Goal: Task Accomplishment & Management: Use online tool/utility

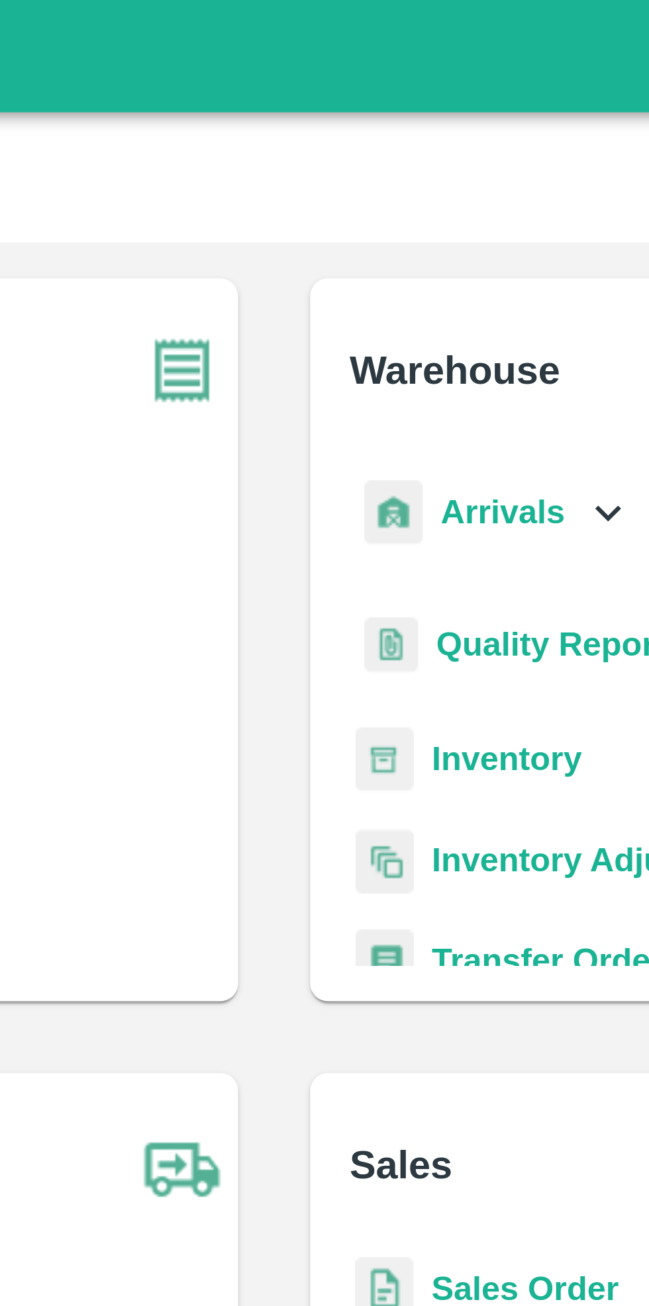
click at [415, 146] on icon at bounding box center [422, 151] width 15 height 15
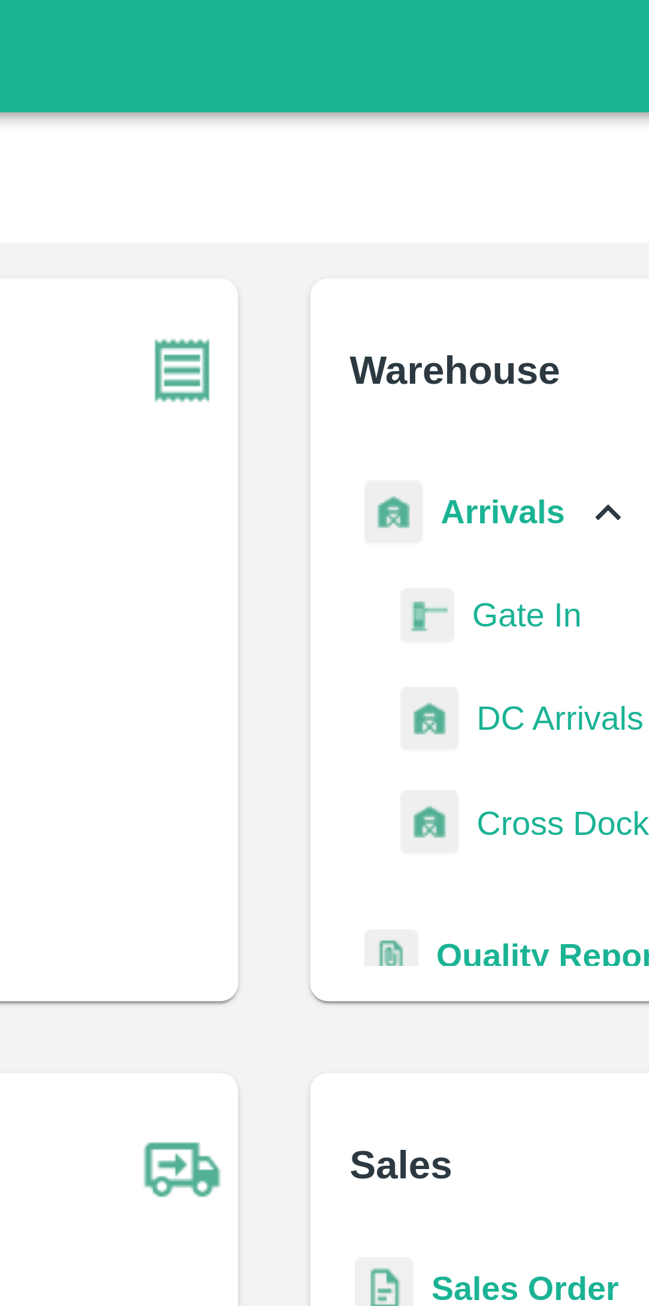
click at [408, 213] on span "DC Arrivals" at bounding box center [408, 212] width 49 height 15
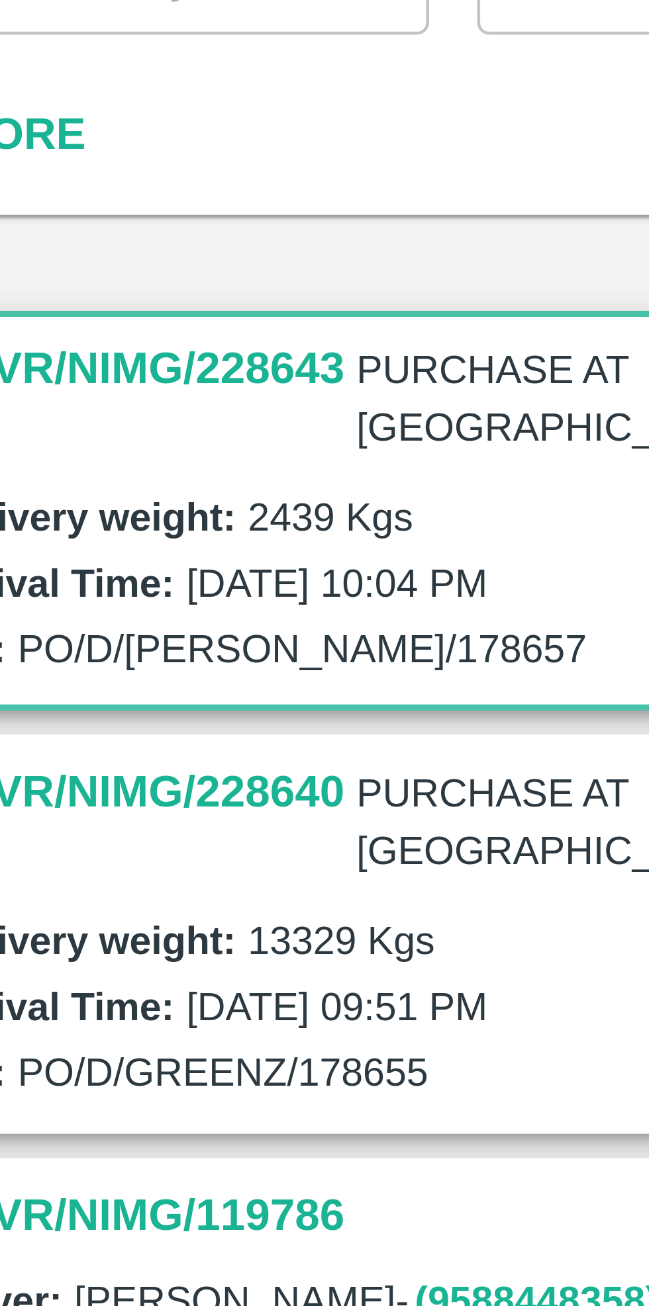
click at [93, 269] on h3 "DLVR/NIMG/228640" at bounding box center [70, 275] width 90 height 17
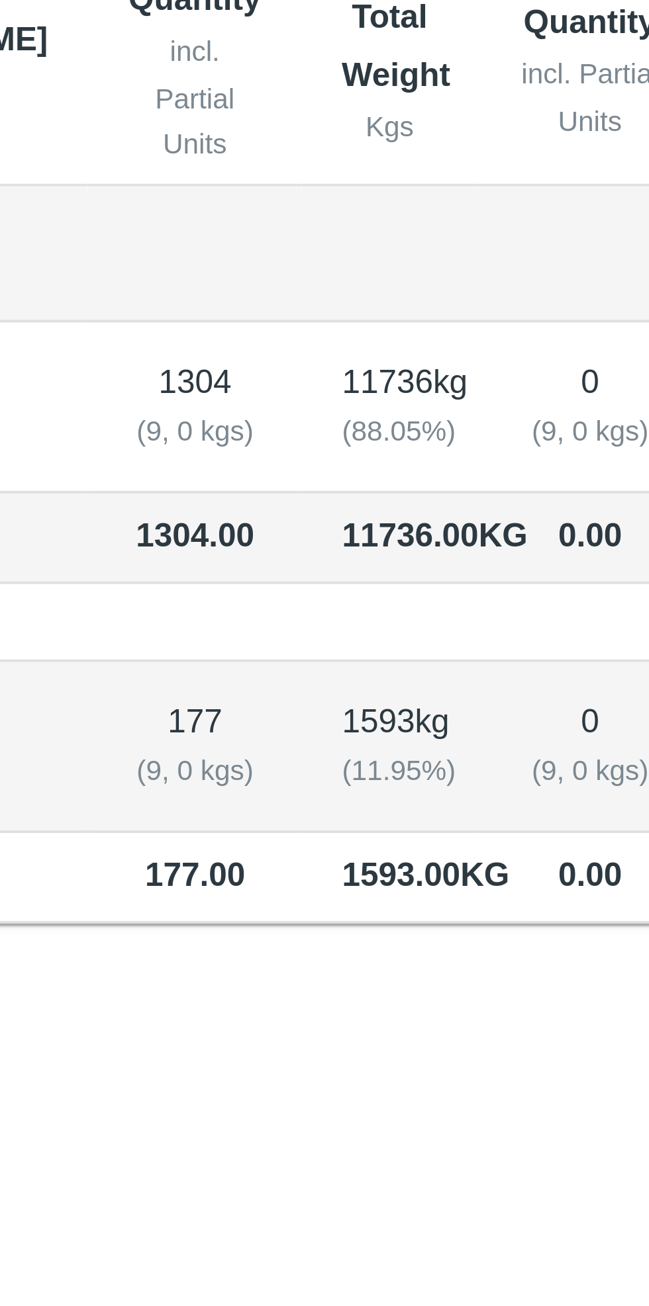
scroll to position [51, 0]
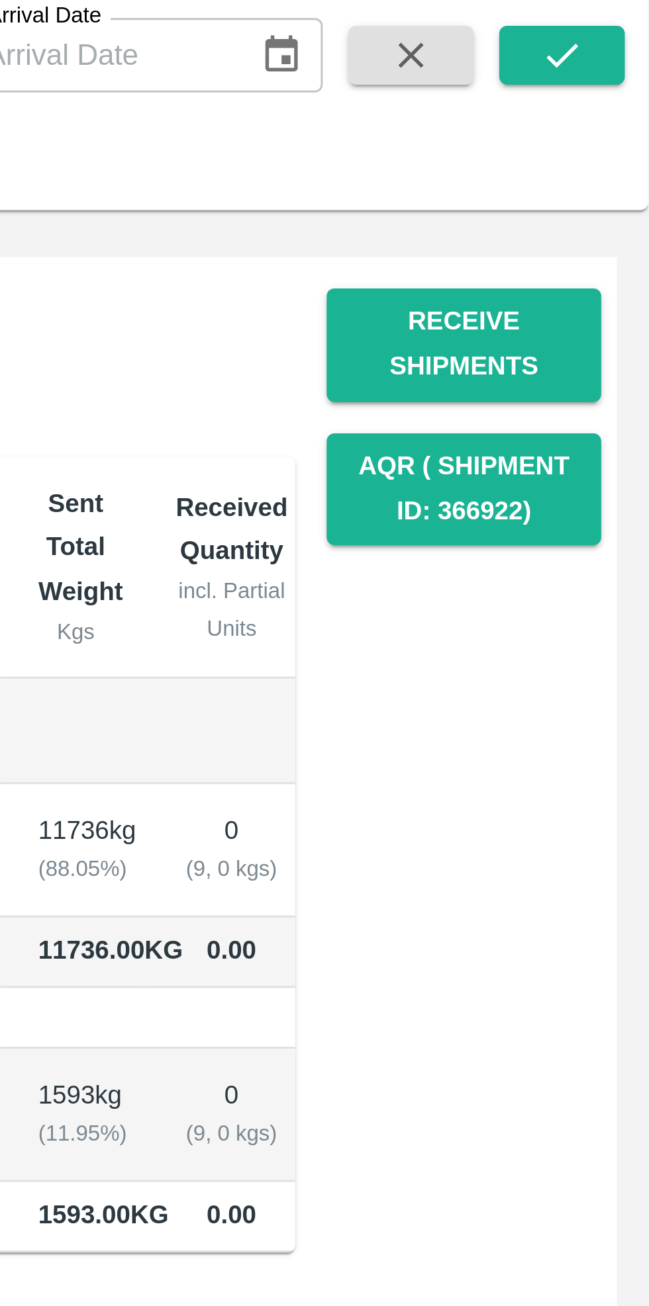
click at [586, 195] on button "Receive Shipments" at bounding box center [581, 194] width 93 height 38
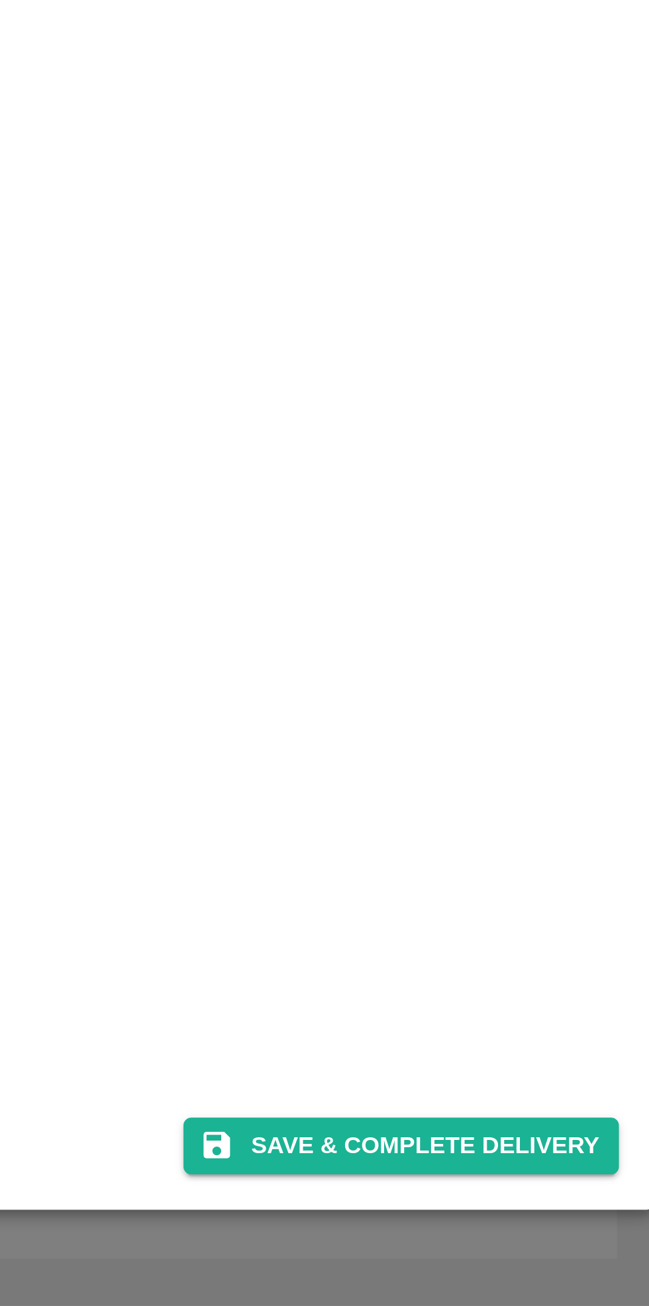
click at [565, 1213] on button "Save & Complete Delivery" at bounding box center [559, 1252] width 147 height 19
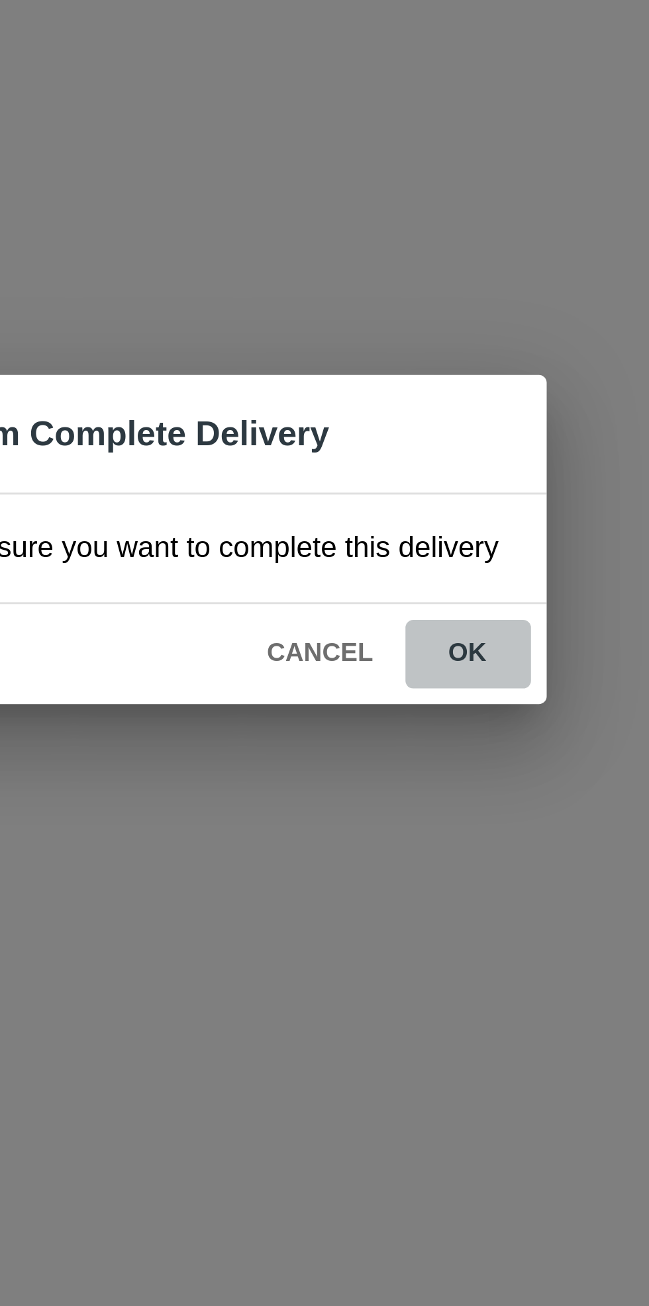
click at [417, 697] on button "ok" at bounding box center [417, 691] width 42 height 23
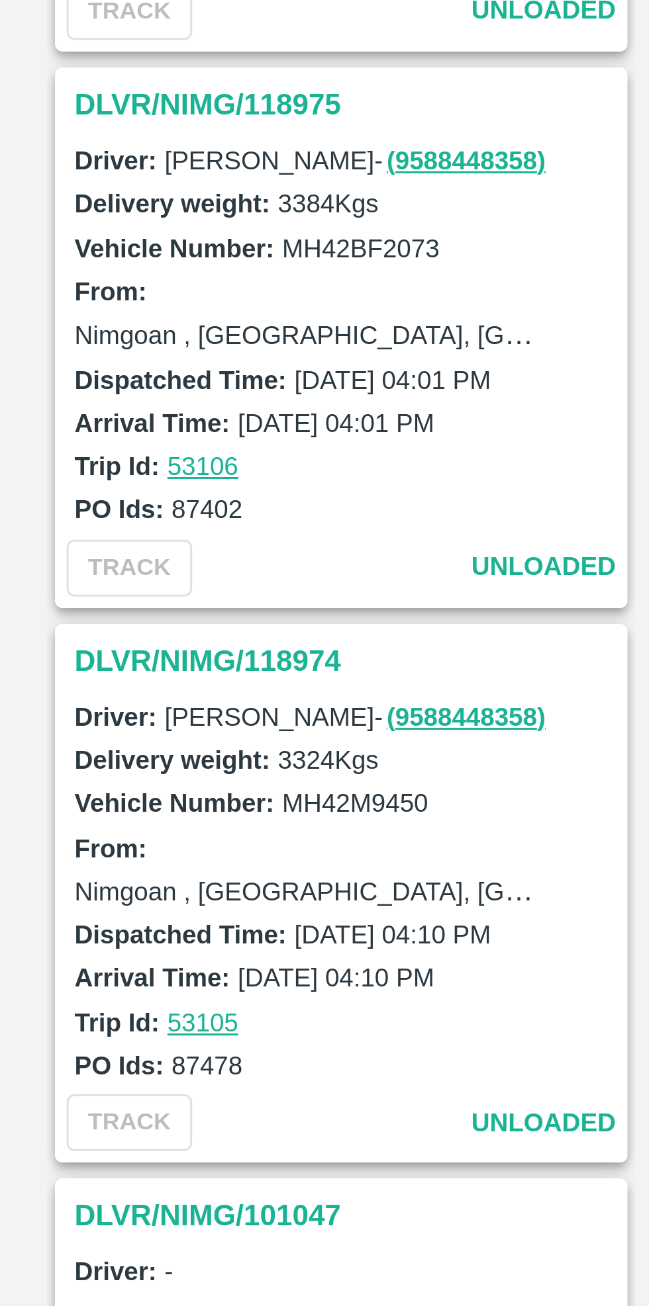
scroll to position [0, 0]
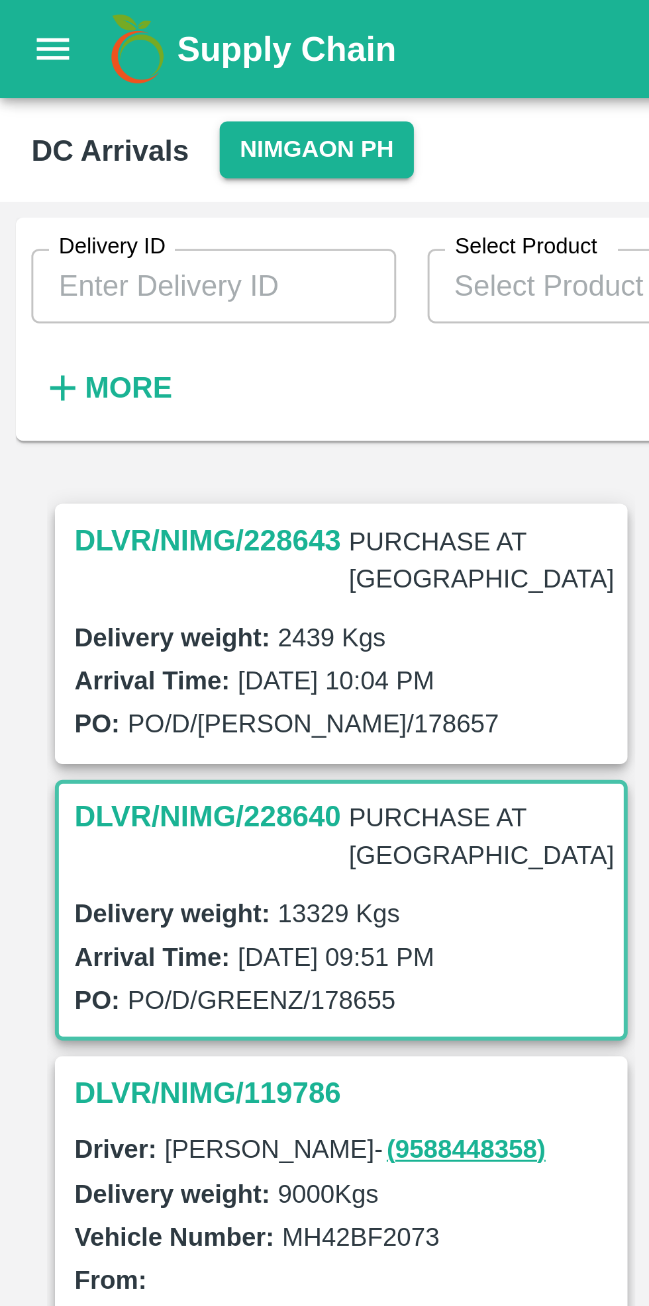
click at [64, 186] on h3 "DLVR/NIMG/228643" at bounding box center [70, 182] width 90 height 17
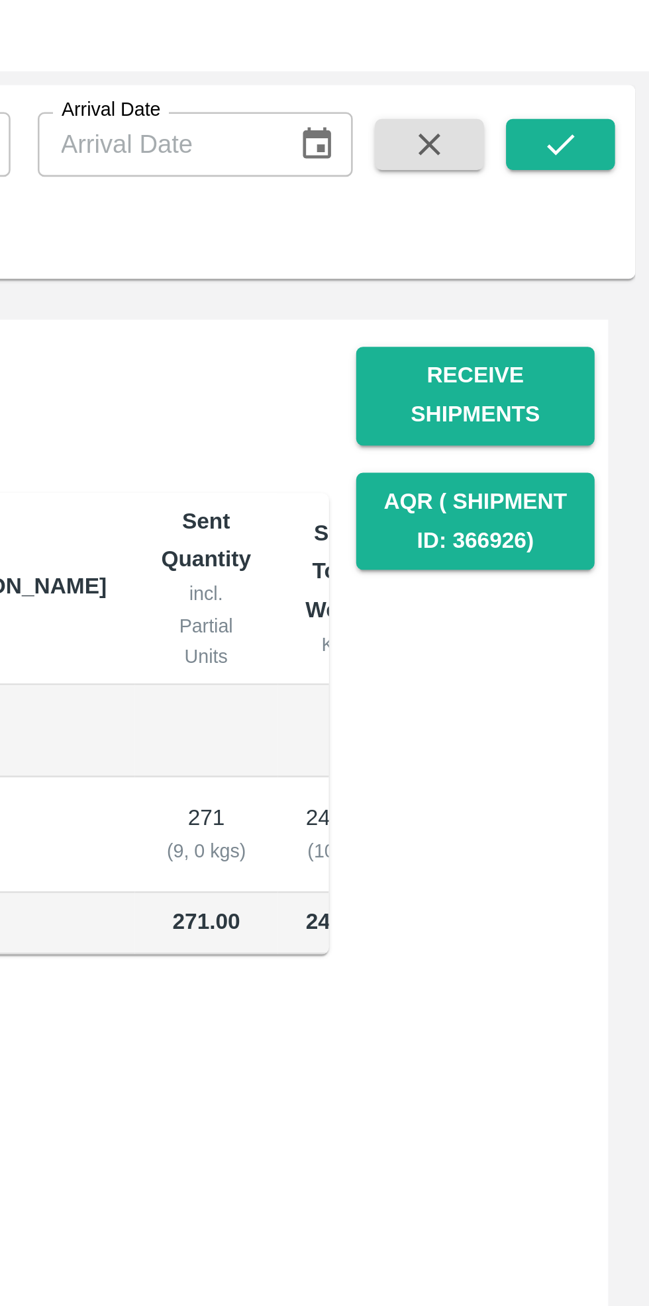
click at [580, 183] on button "Receive Shipments" at bounding box center [581, 194] width 93 height 38
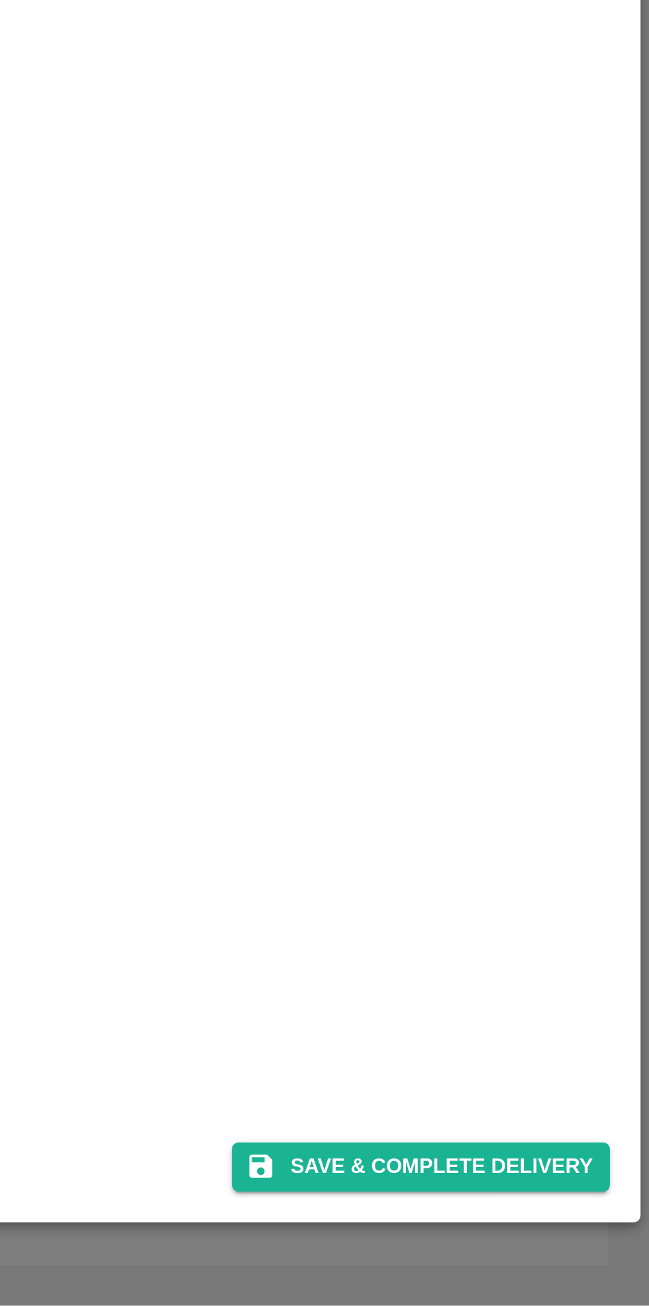
click at [573, 1213] on button "Save & Complete Delivery" at bounding box center [559, 1252] width 147 height 19
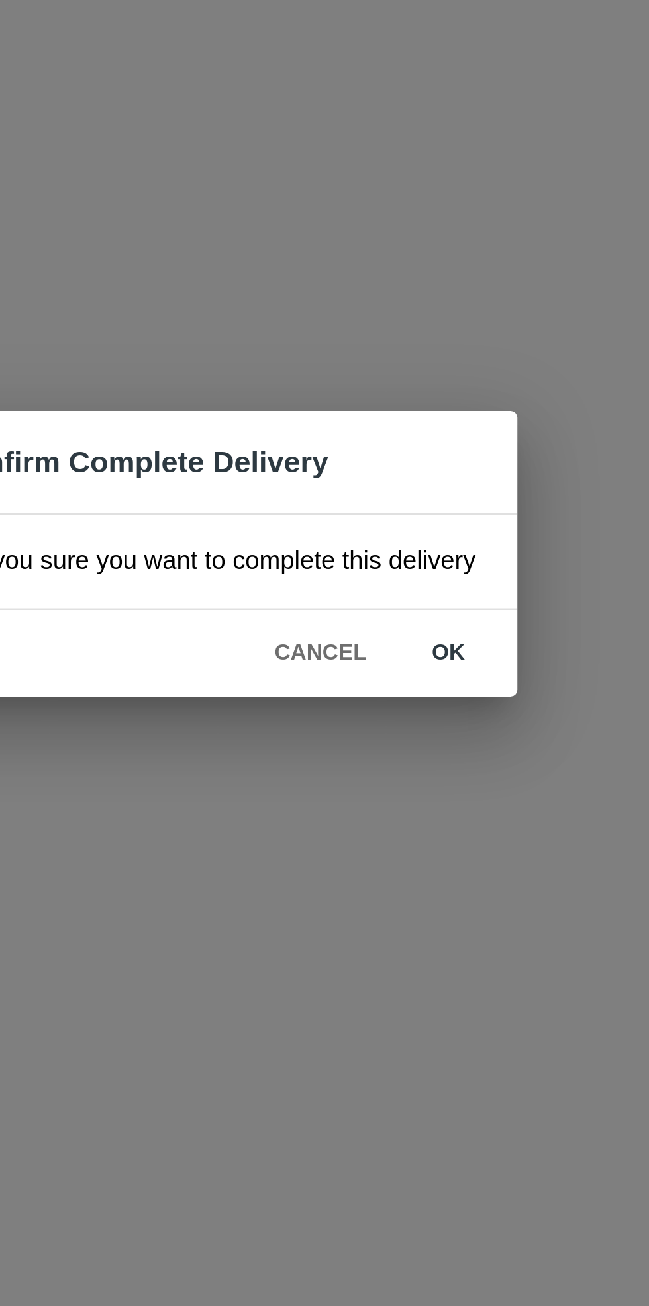
click at [419, 693] on button "ok" at bounding box center [417, 691] width 42 height 23
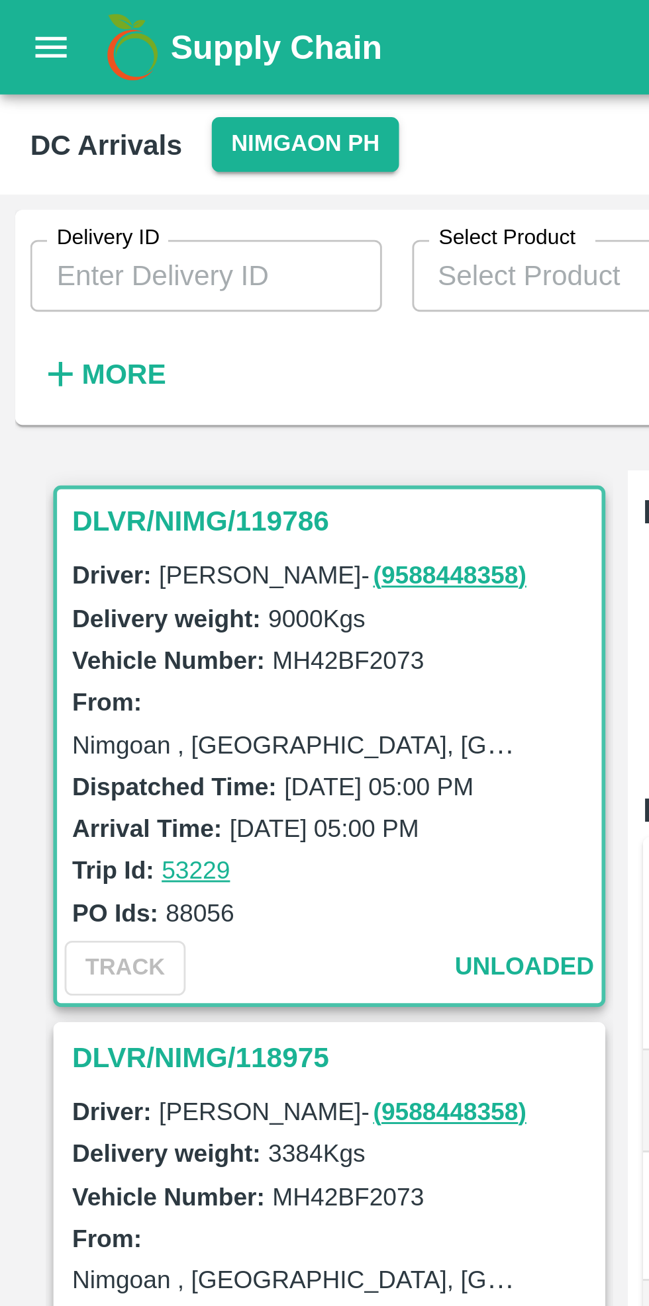
click at [11, 21] on icon "open drawer" at bounding box center [18, 16] width 15 height 15
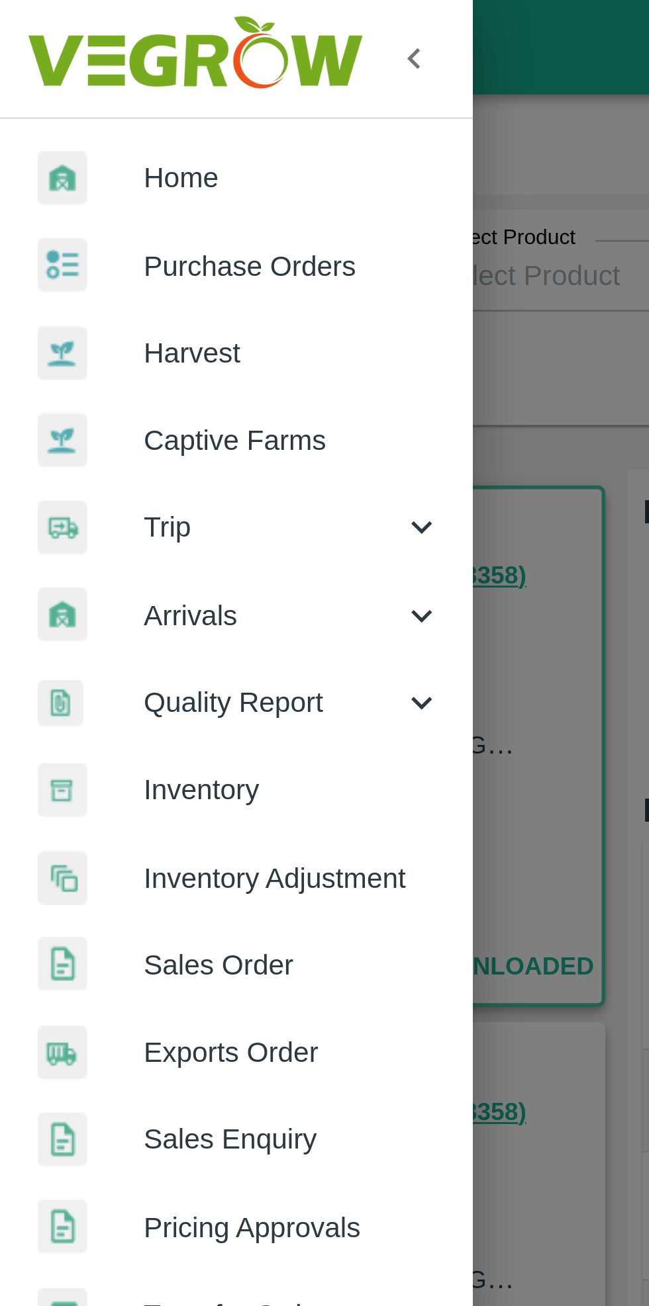
click at [111, 277] on span "Inventory" at bounding box center [102, 276] width 105 height 15
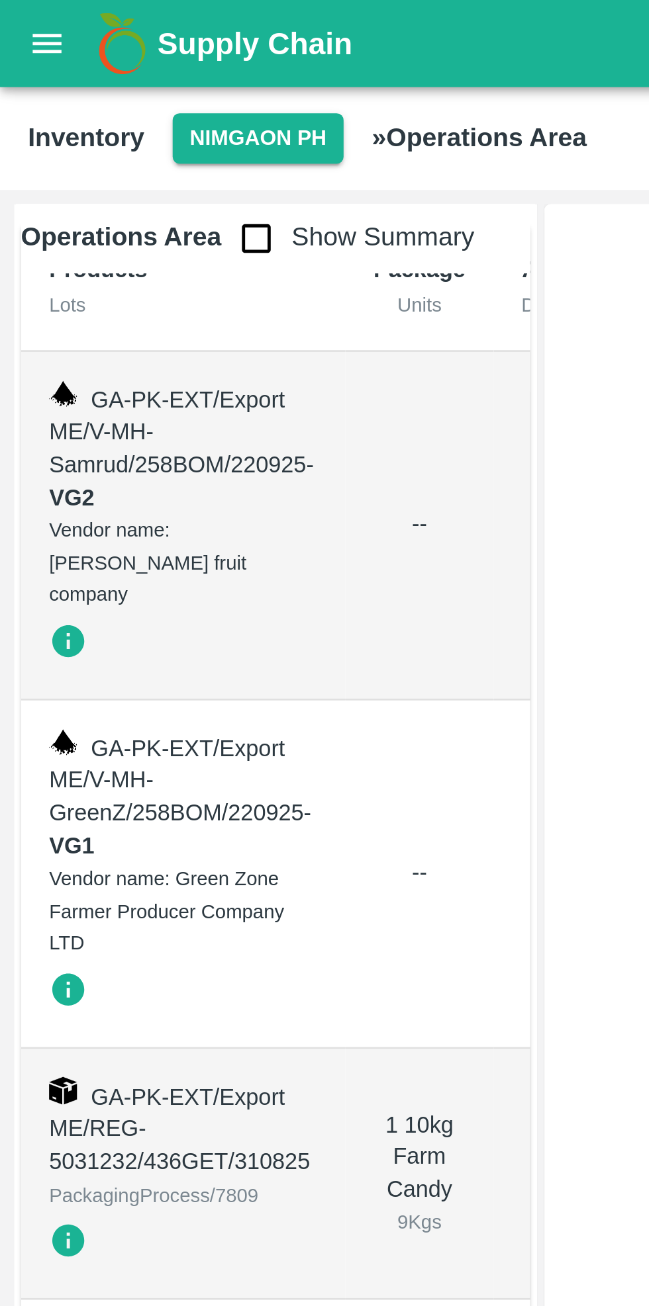
click at [12, 29] on button "open drawer" at bounding box center [18, 16] width 30 height 30
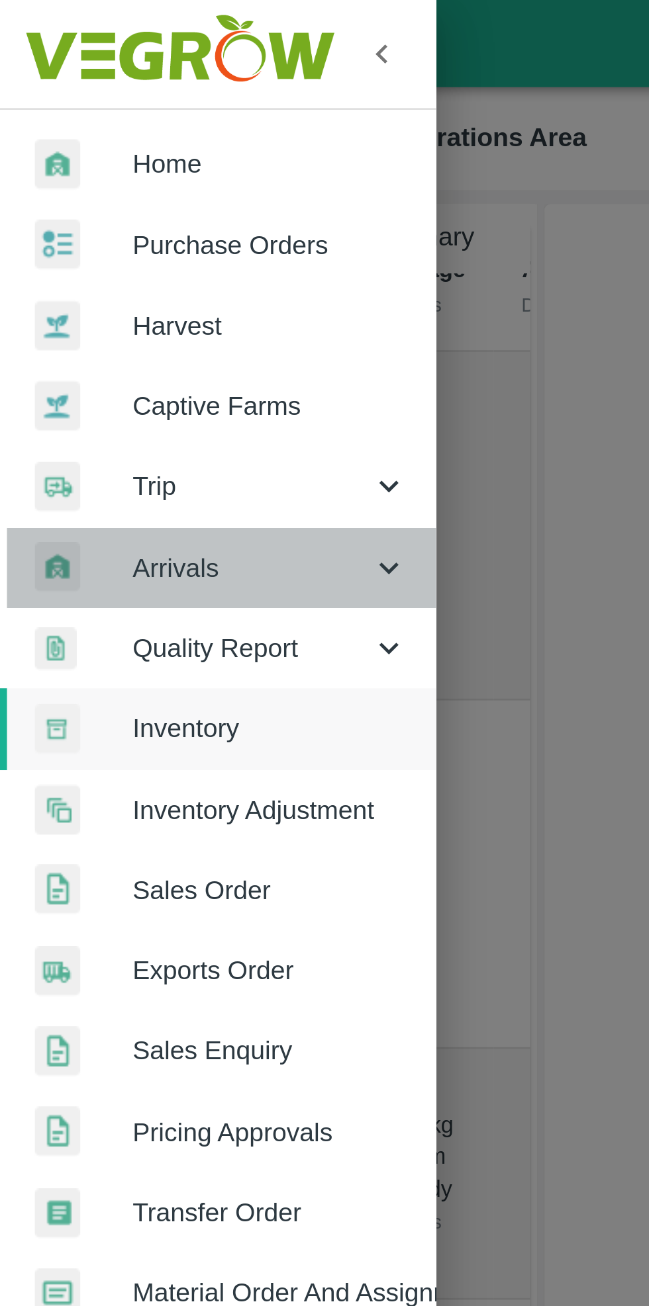
click at [145, 212] on icon at bounding box center [147, 215] width 15 height 15
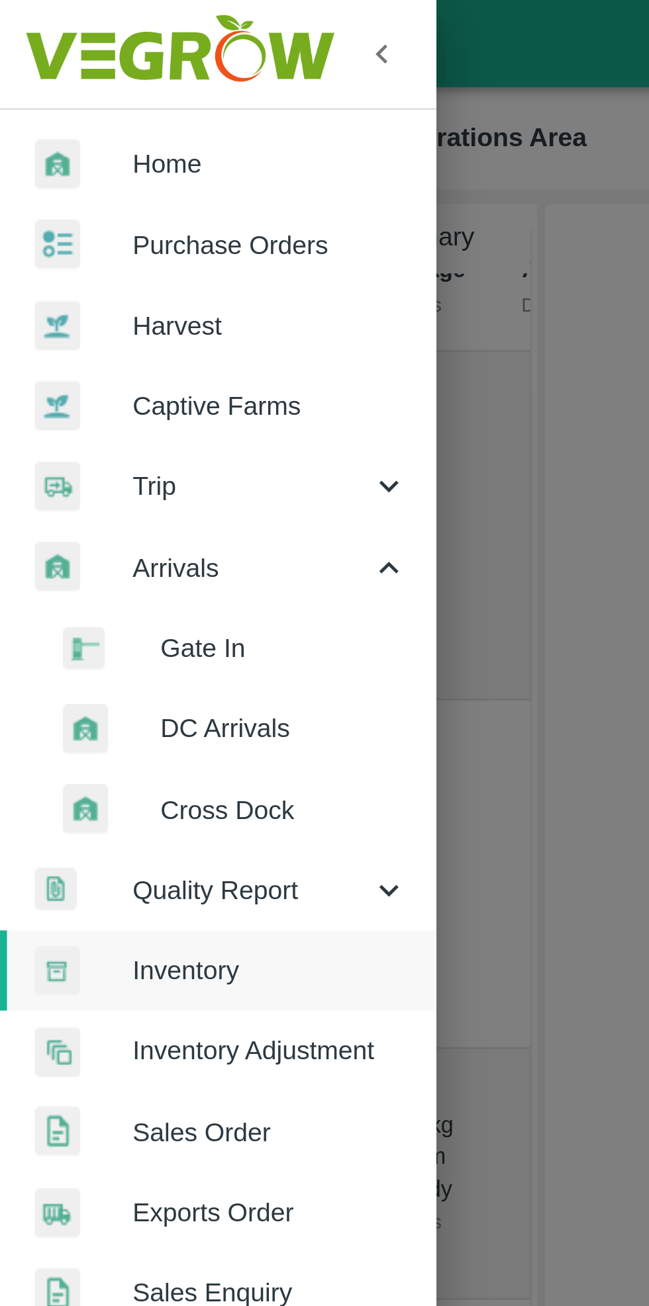
click at [102, 281] on span "DC Arrivals" at bounding box center [108, 276] width 94 height 15
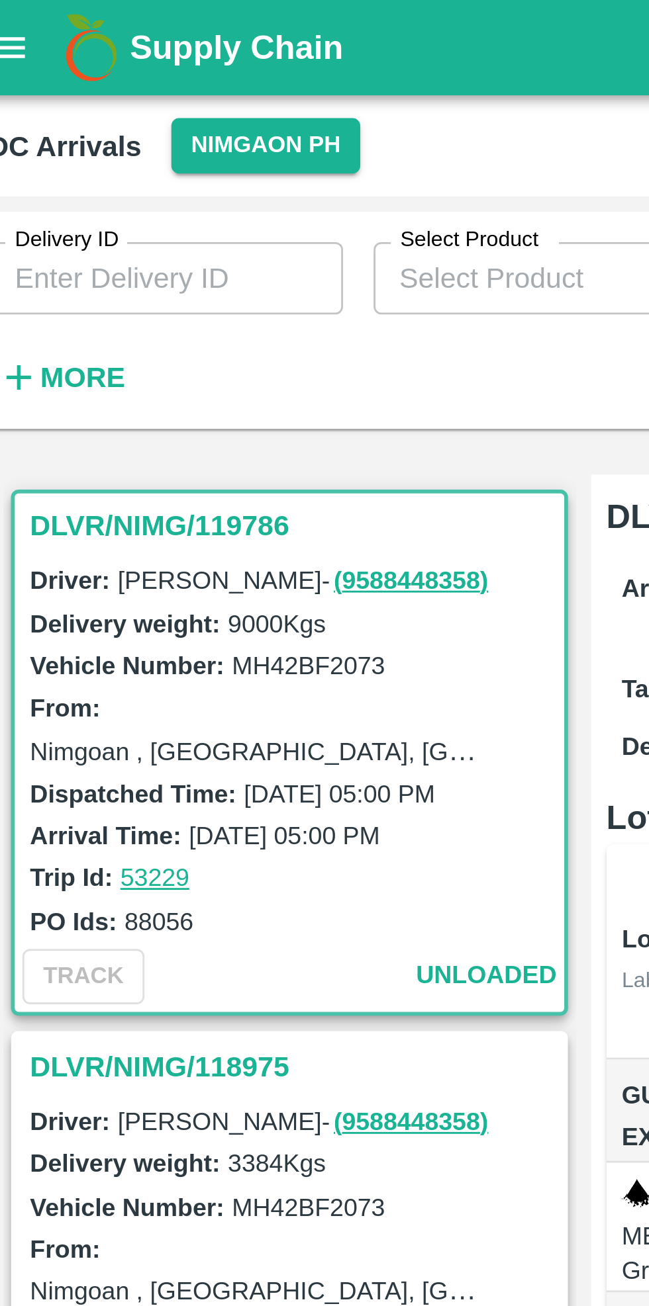
click at [97, 46] on button "Nimgaon PH" at bounding box center [106, 50] width 65 height 19
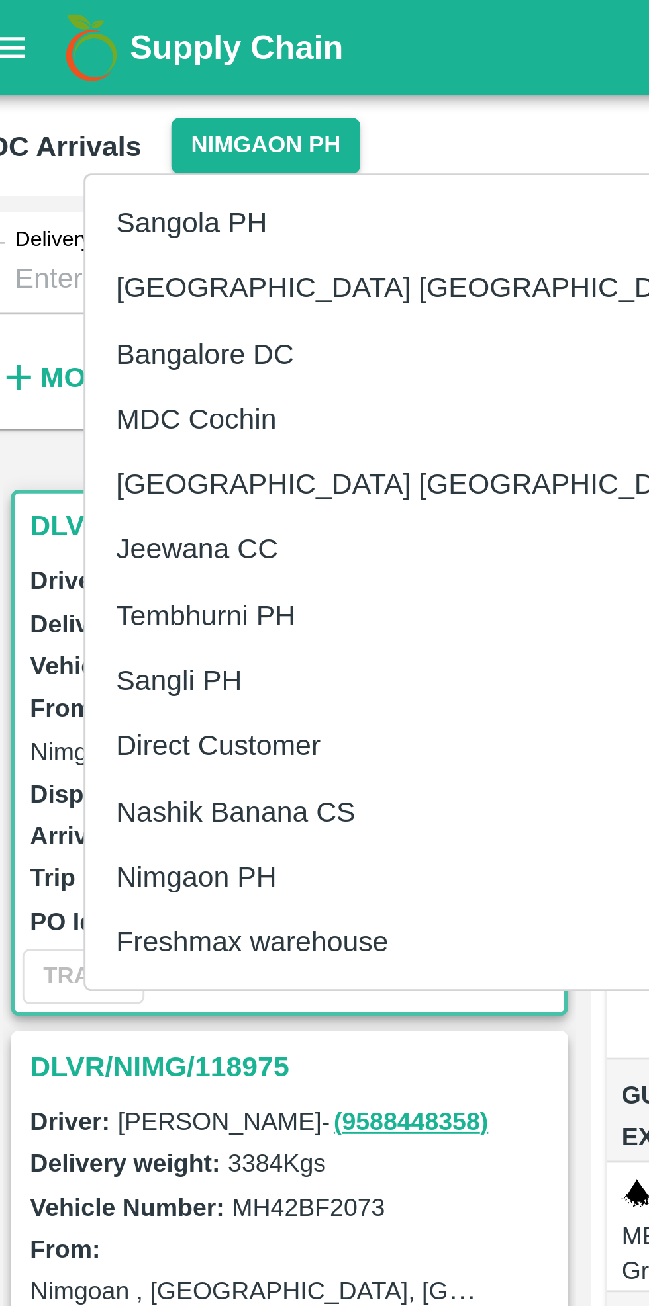
click at [118, 282] on li "Nashik Banana CS" at bounding box center [158, 282] width 228 height 23
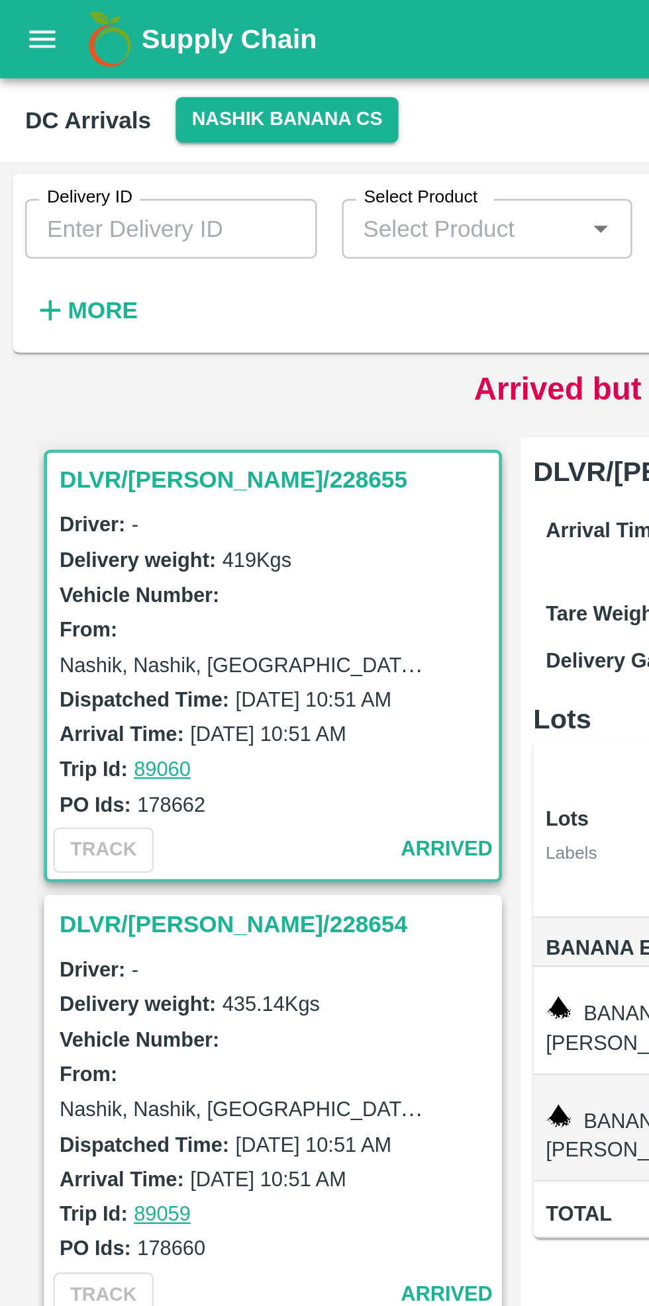
scroll to position [0, 74]
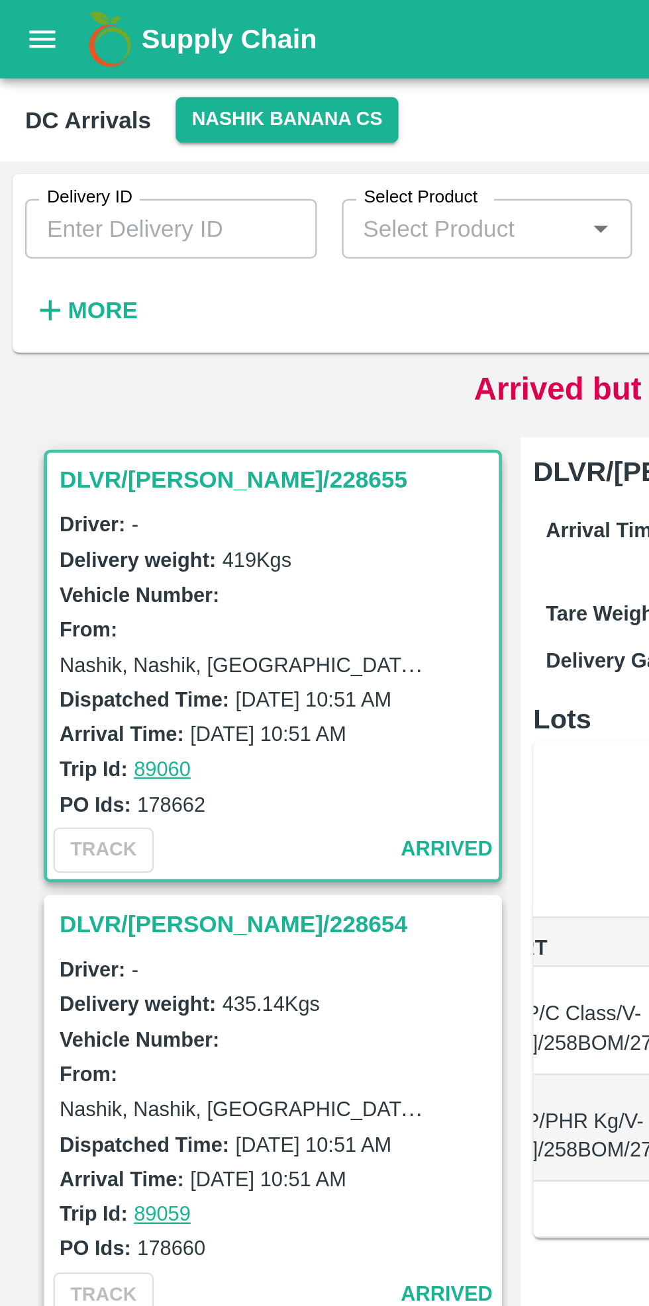
click at [37, 122] on h6 "More" at bounding box center [43, 130] width 30 height 17
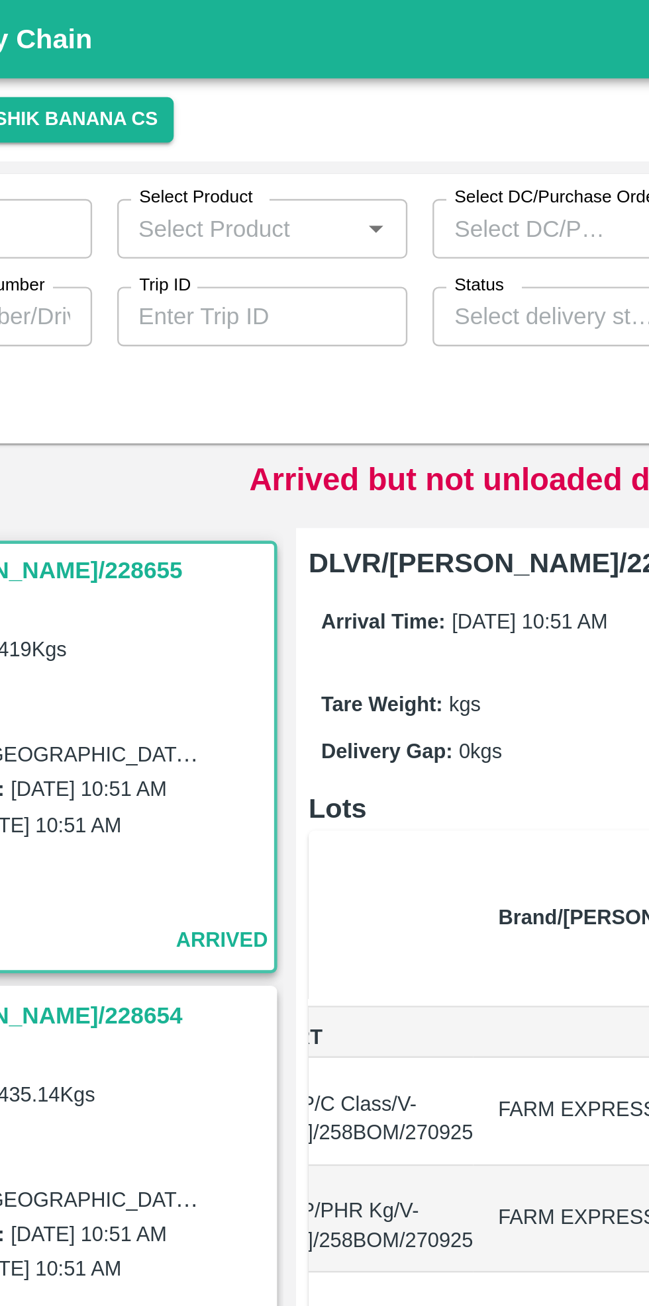
click at [326, 131] on input "Status" at bounding box center [327, 133] width 93 height 17
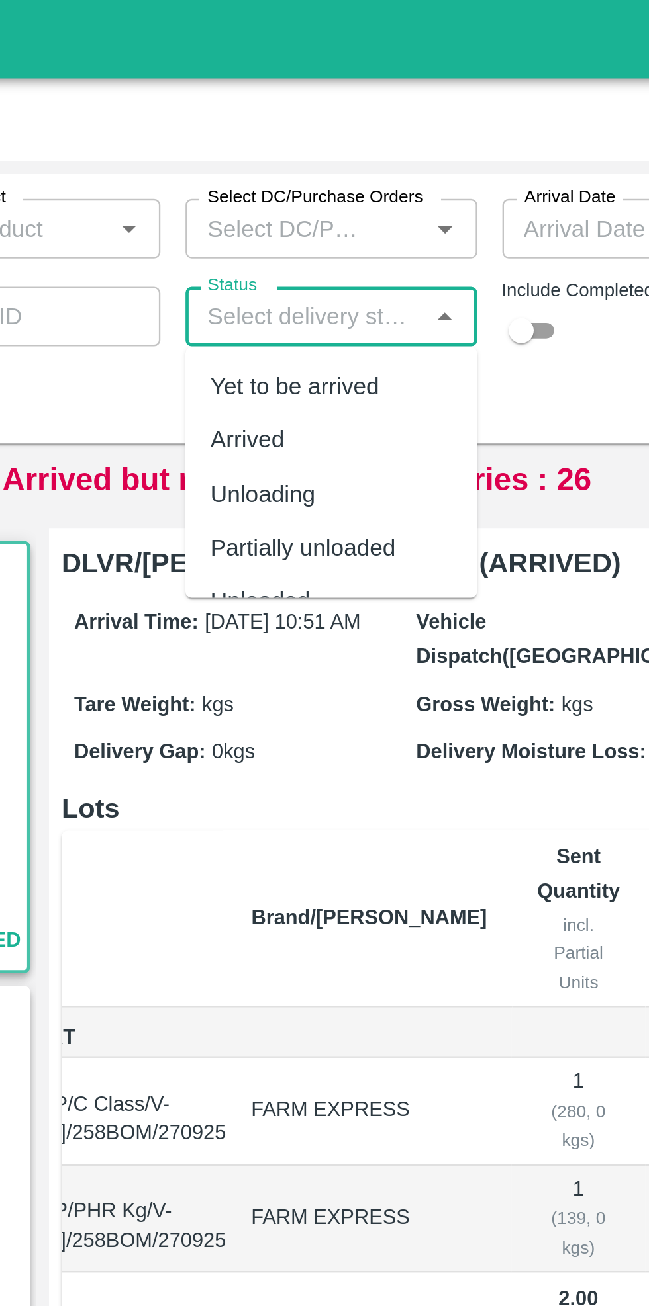
click at [332, 162] on div "Yet to be arrived" at bounding box center [323, 163] width 71 height 15
type input "Yet to be arrived"
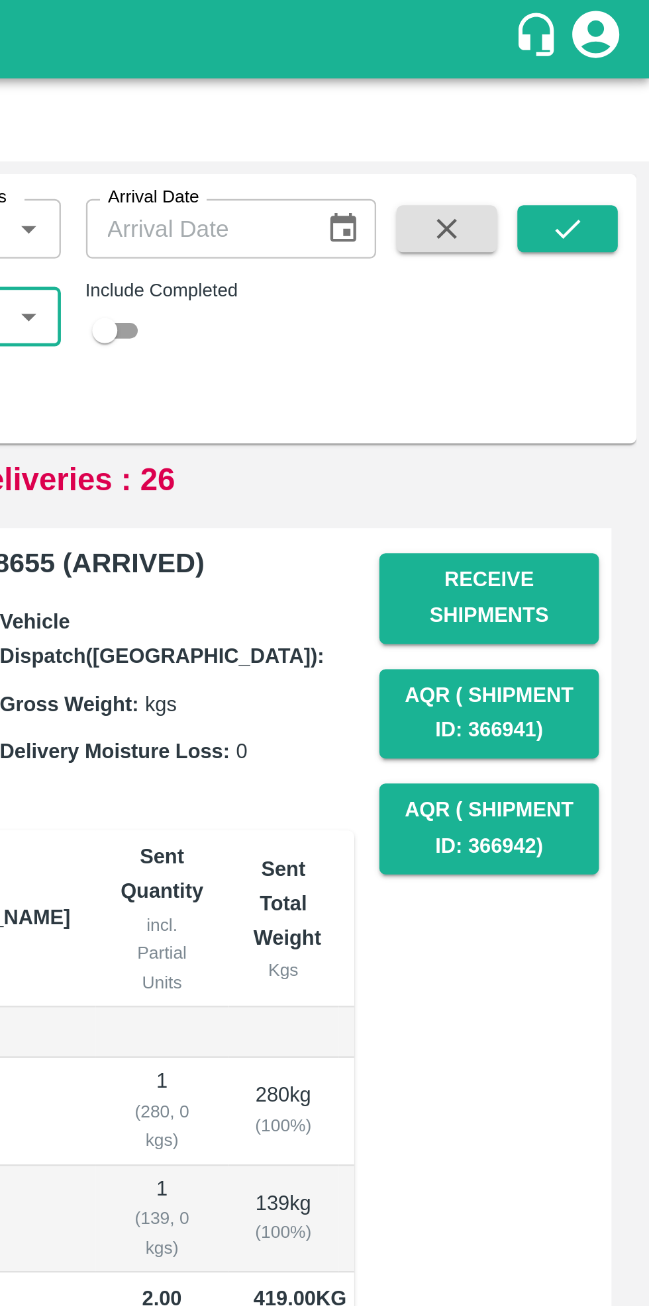
click at [434, 142] on input "checkbox" at bounding box center [419, 140] width 48 height 16
checkbox input "true"
click at [612, 93] on icon "submit" at bounding box center [614, 96] width 15 height 15
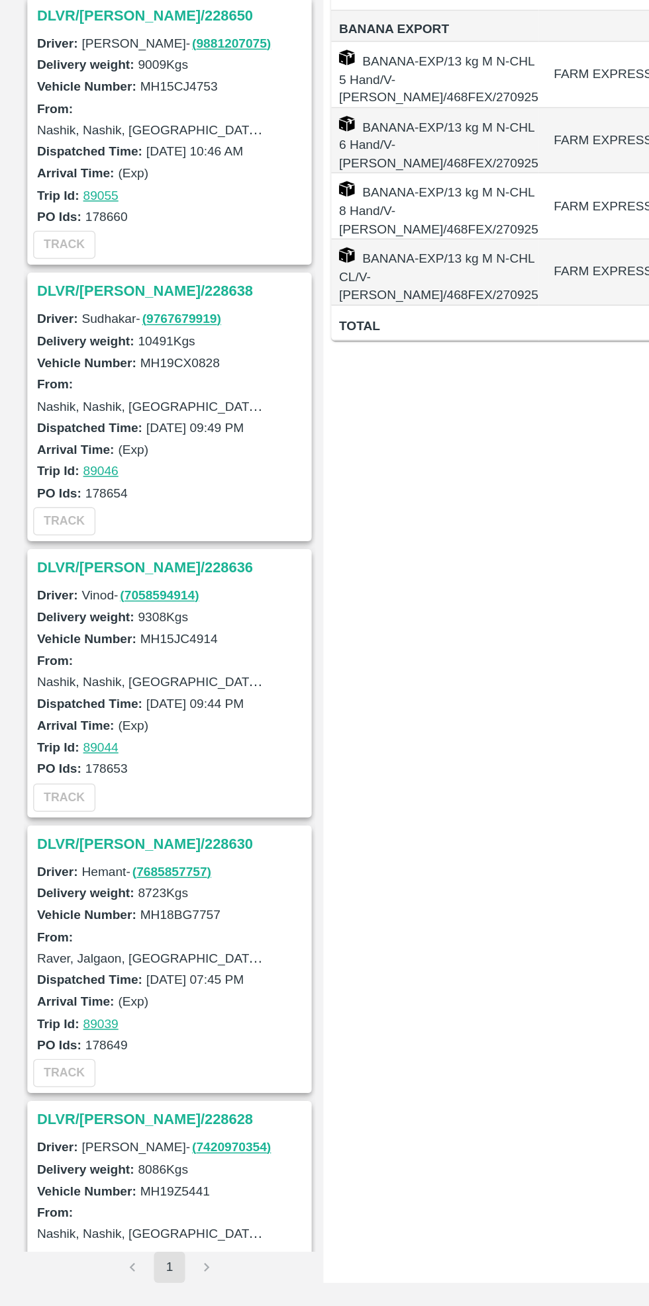
scroll to position [269, 0]
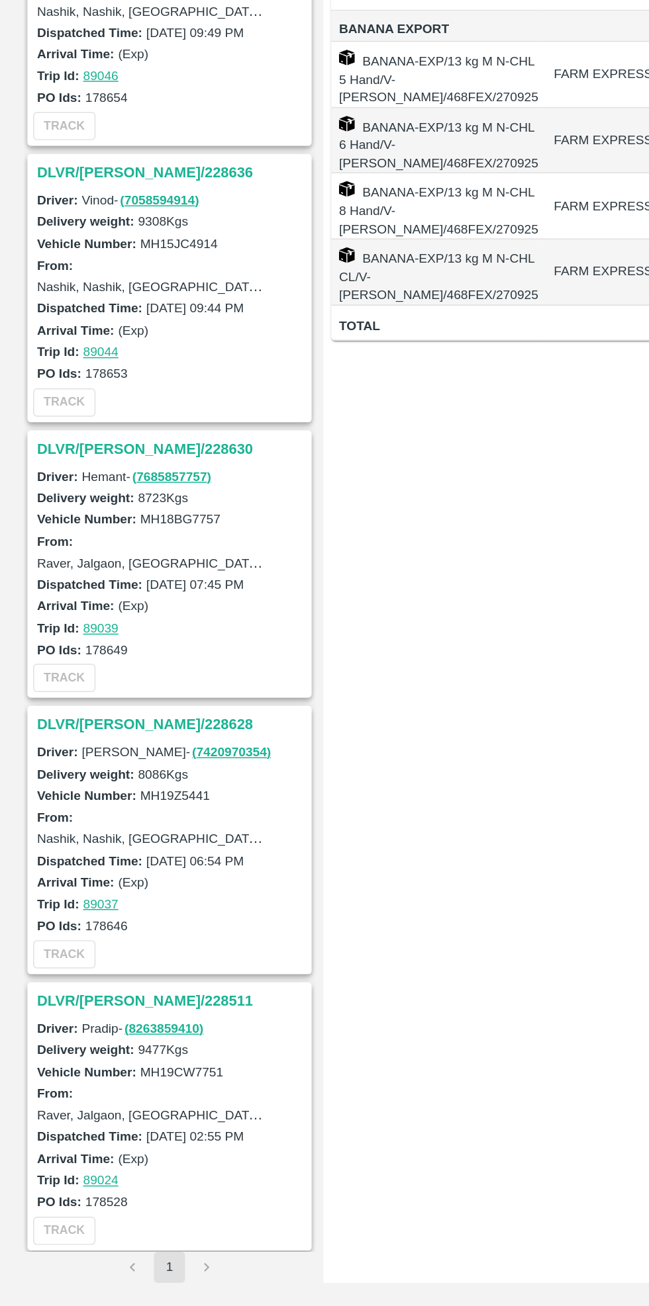
click at [79, 1090] on h3 "DLVR/NASH/228511" at bounding box center [117, 1098] width 184 height 17
